Goal: Task Accomplishment & Management: Complete application form

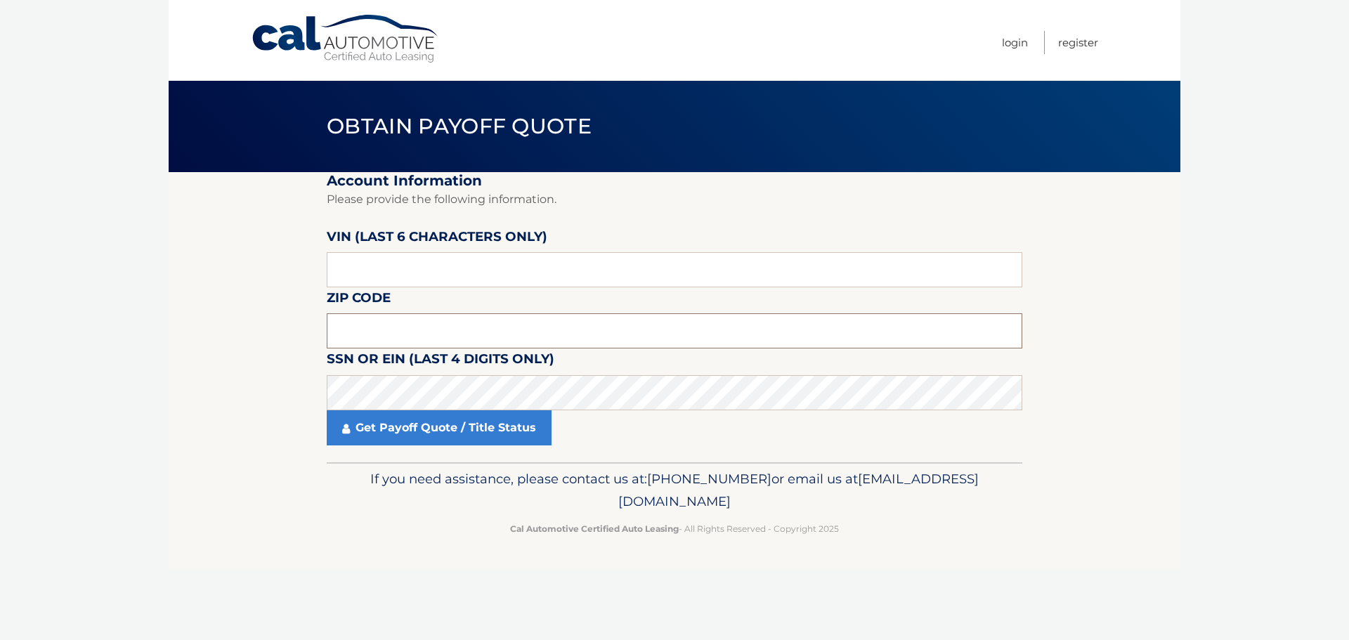
click at [363, 319] on input "text" at bounding box center [675, 330] width 696 height 35
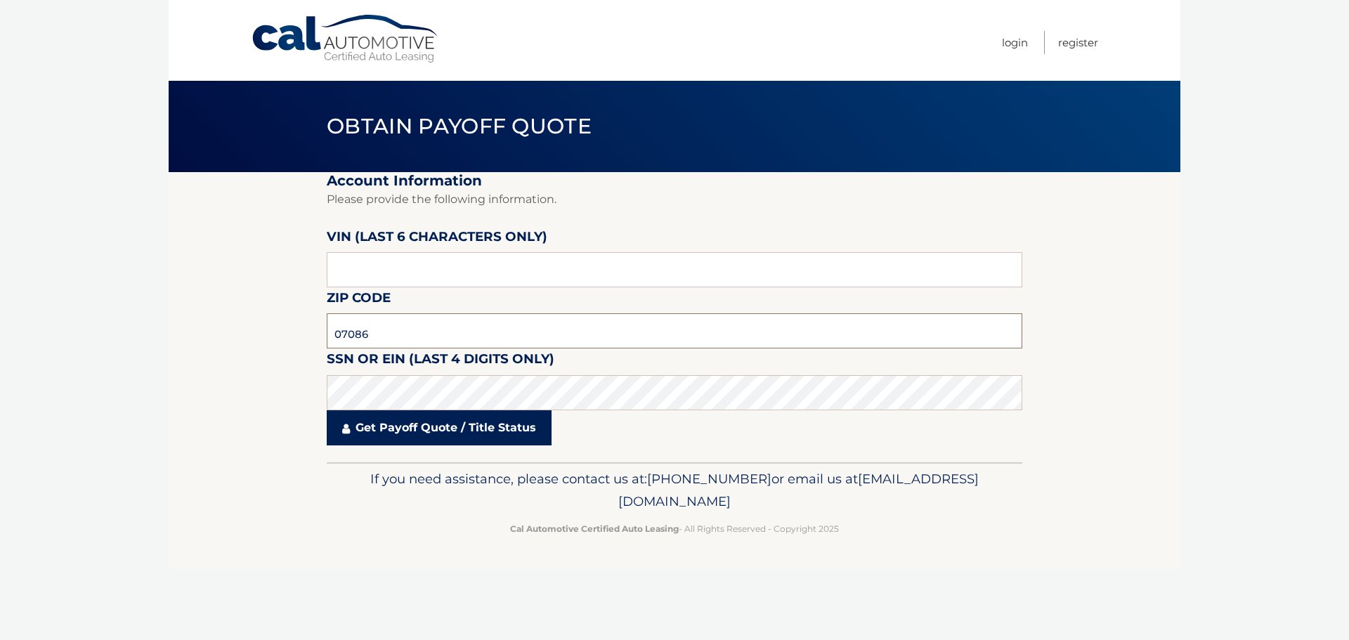
type input "07086"
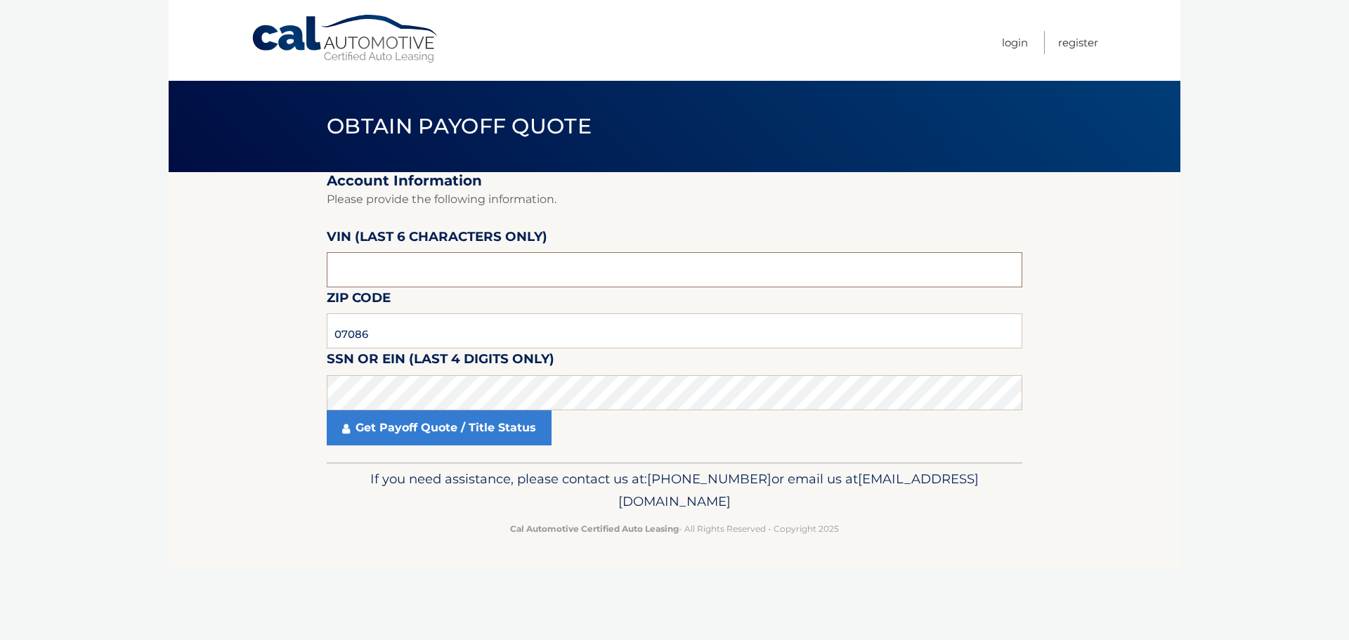
click at [382, 268] on input "text" at bounding box center [675, 269] width 696 height 35
click at [388, 278] on input "text" at bounding box center [675, 269] width 696 height 35
type input "196577"
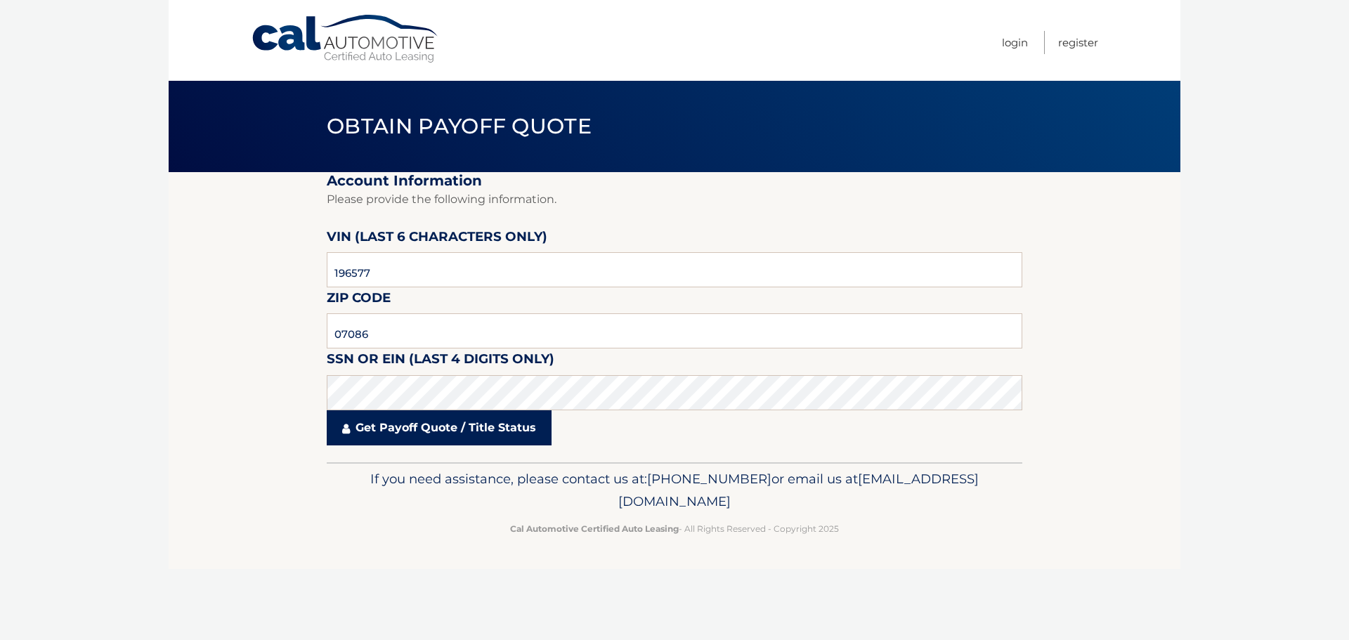
click at [454, 429] on link "Get Payoff Quote / Title Status" at bounding box center [439, 427] width 225 height 35
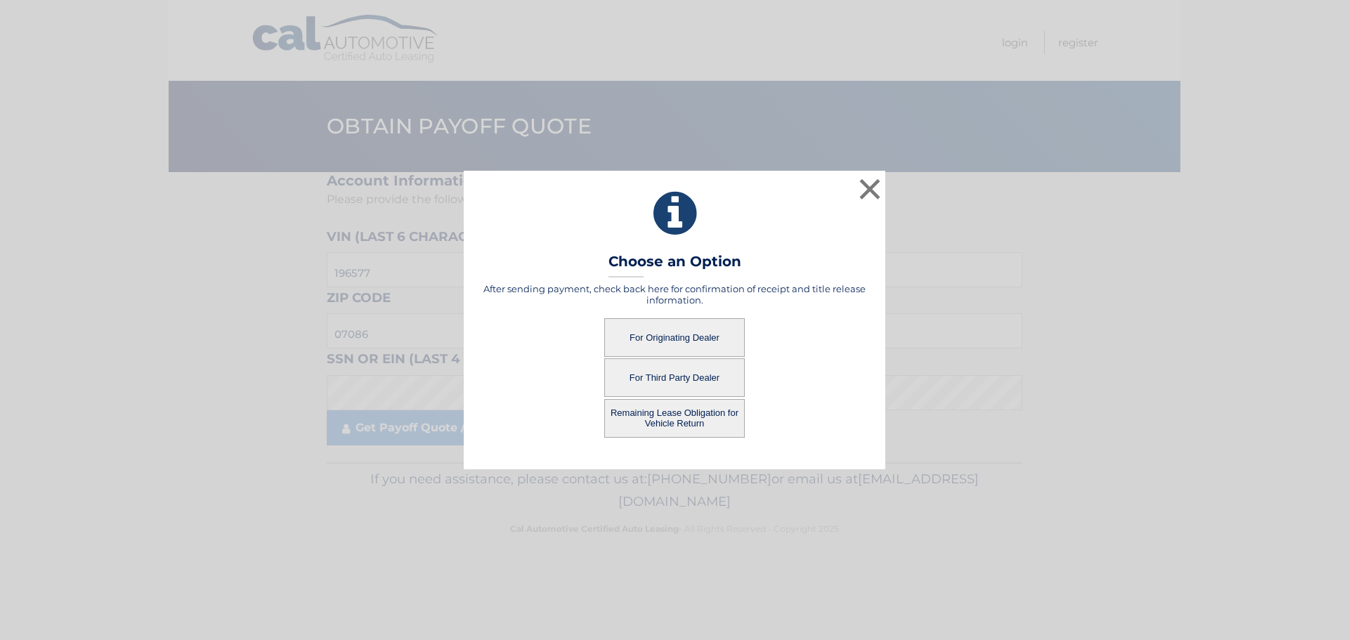
click at [694, 334] on button "For Originating Dealer" at bounding box center [674, 337] width 141 height 39
click at [689, 342] on button "For Originating Dealer" at bounding box center [674, 337] width 141 height 39
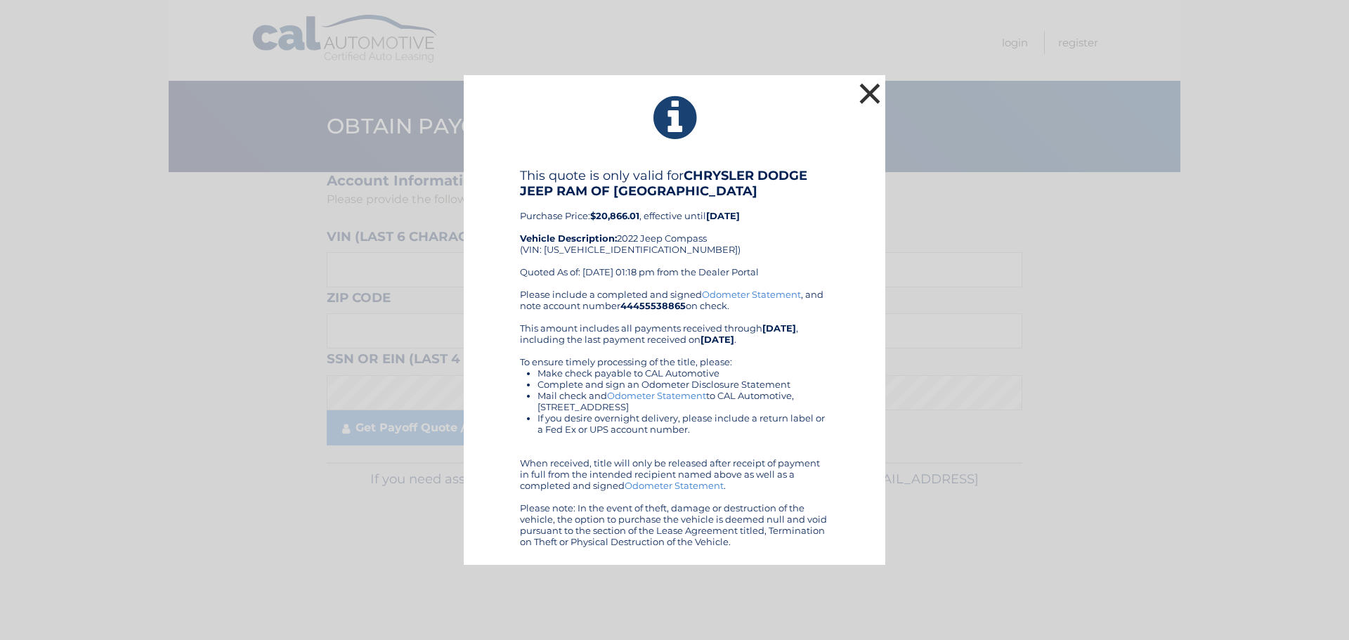
click at [869, 91] on button "×" at bounding box center [870, 93] width 28 height 28
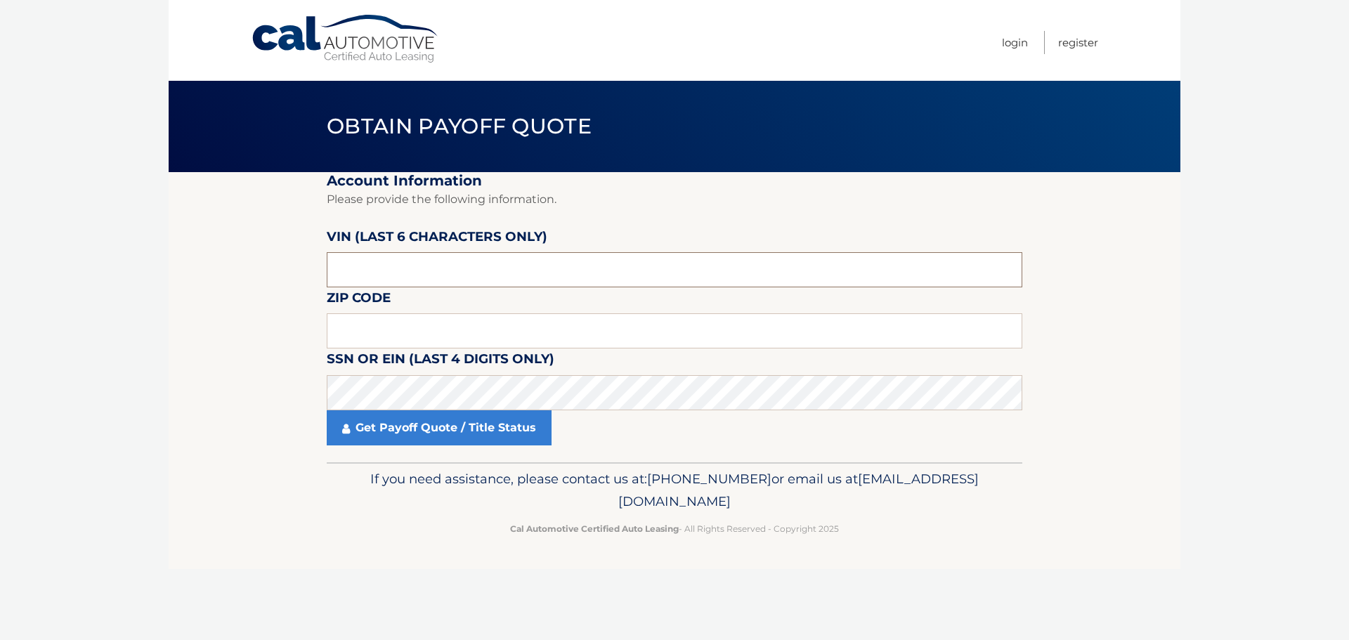
click at [349, 268] on input "text" at bounding box center [675, 269] width 696 height 35
click at [318, 268] on section "Account Information Please provide the following information. [PERSON_NAME] (la…" at bounding box center [675, 317] width 1012 height 290
click at [330, 263] on input "text" at bounding box center [675, 269] width 696 height 35
type input "196577"
type input "07086"
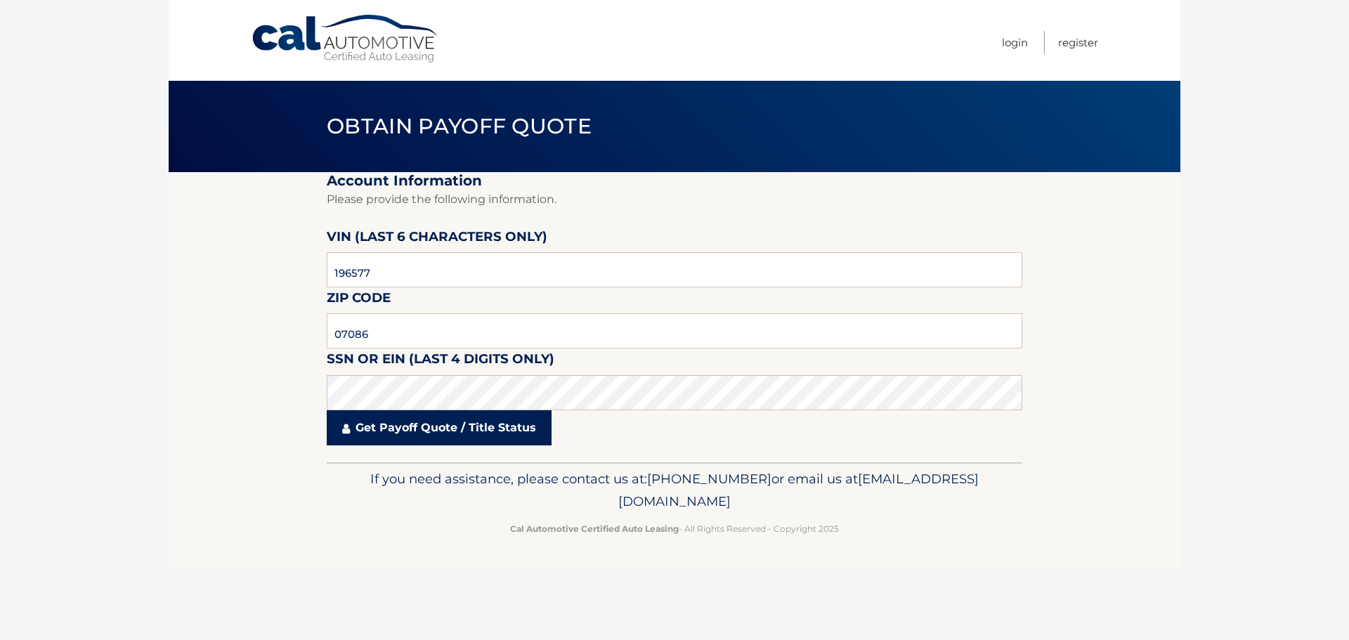
click at [425, 434] on link "Get Payoff Quote / Title Status" at bounding box center [439, 427] width 225 height 35
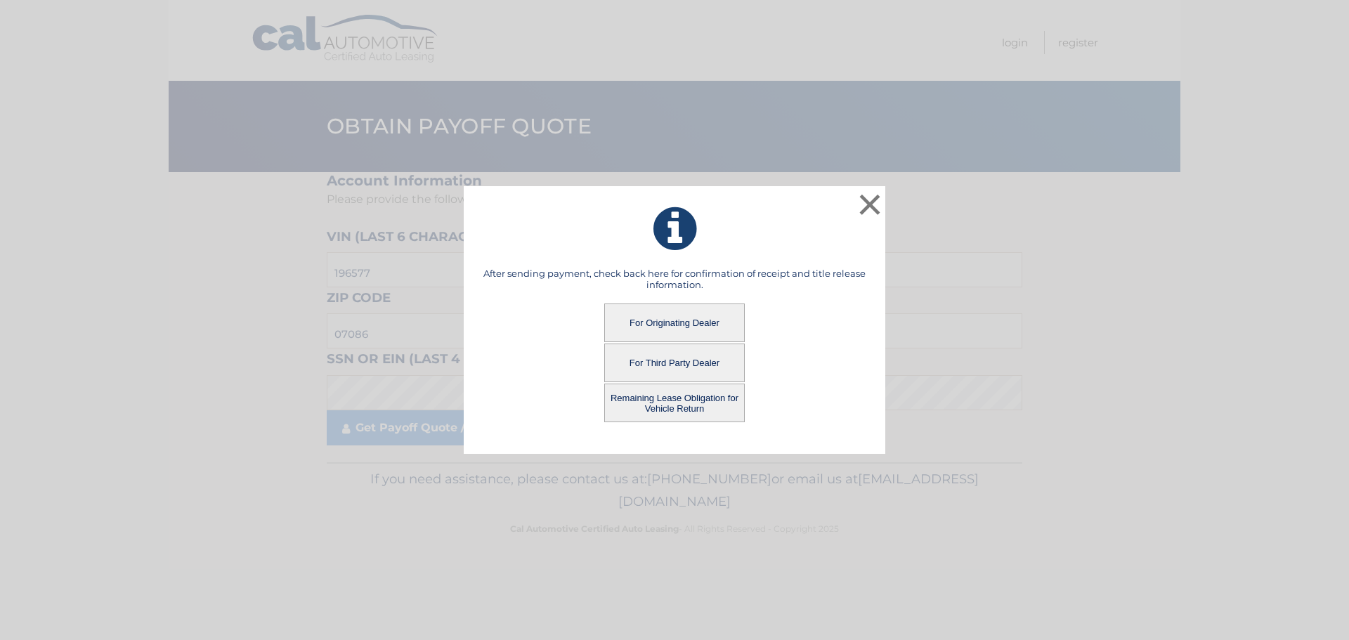
click at [709, 397] on button "Remaining Lease Obligation for Vehicle Return" at bounding box center [674, 403] width 141 height 39
click at [704, 408] on button "Remaining Lease Obligation for Vehicle Return" at bounding box center [674, 403] width 141 height 39
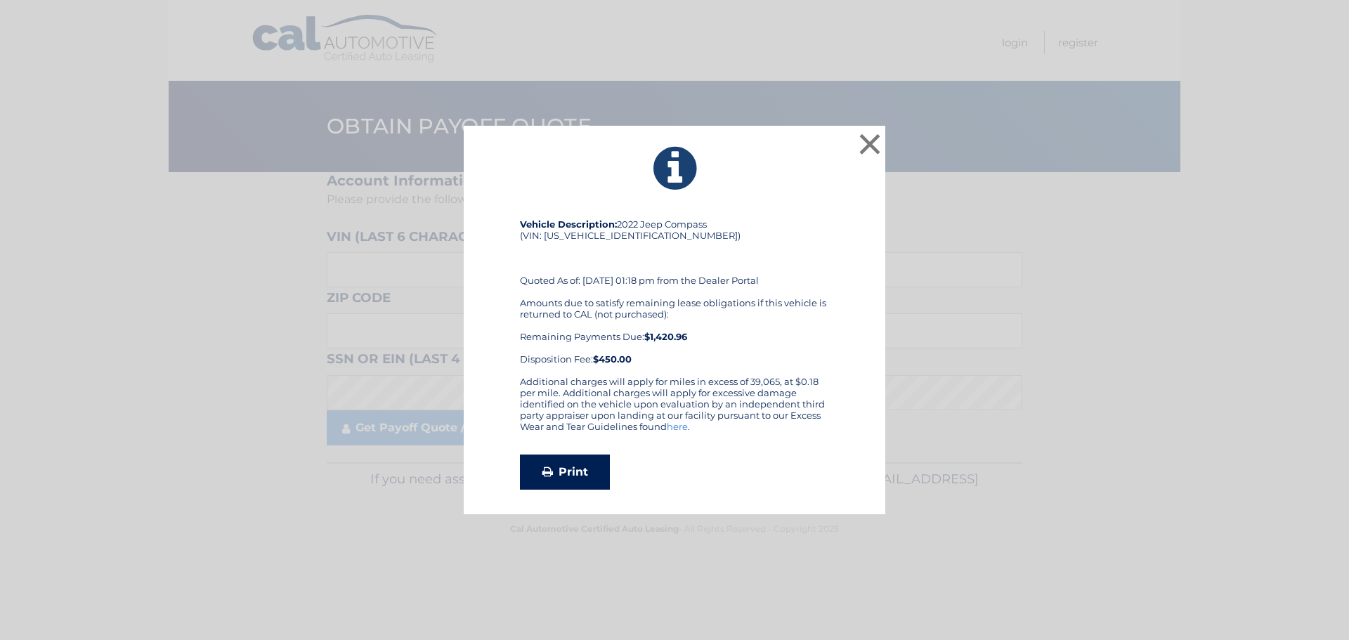
click at [593, 473] on link "Print" at bounding box center [565, 472] width 90 height 35
